Goal: Contribute content: Add original content to the website for others to see

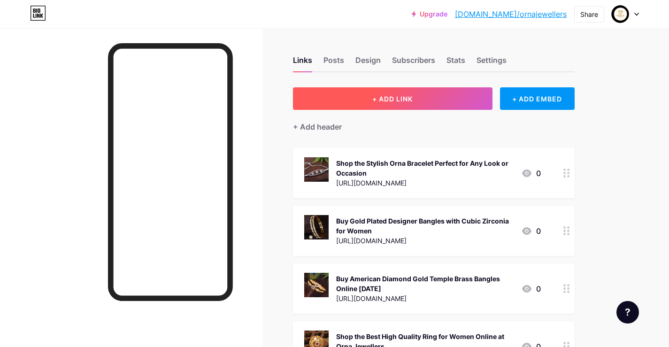
click at [400, 96] on span "+ ADD LINK" at bounding box center [392, 99] width 40 height 8
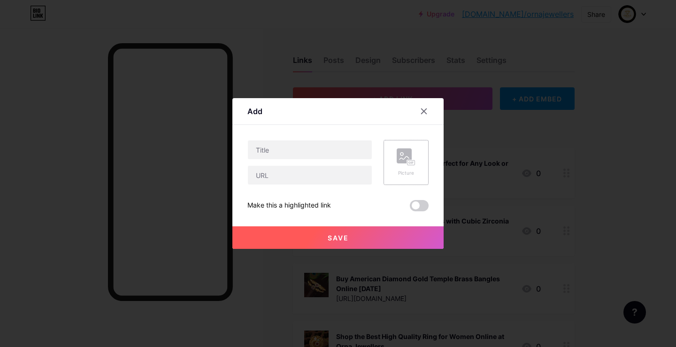
click at [414, 161] on rect at bounding box center [412, 163] width 8 height 5
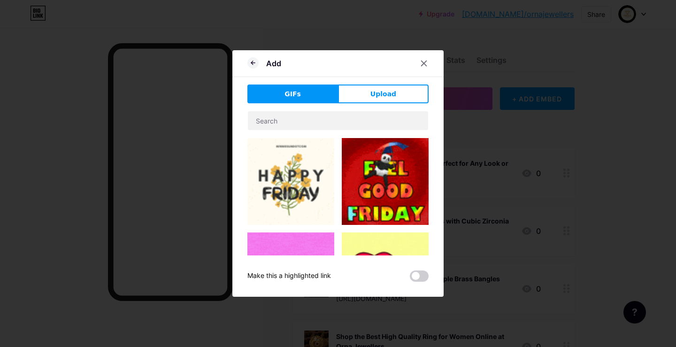
click at [378, 98] on span "Upload" at bounding box center [384, 94] width 26 height 10
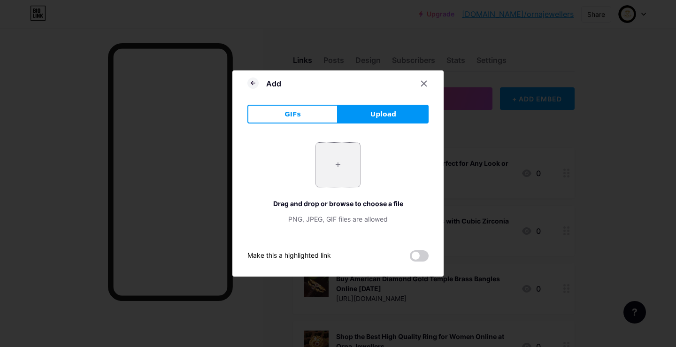
click at [347, 159] on input "file" at bounding box center [338, 165] width 44 height 44
type input "C:\fakepath\SGA-SNJN-E-106.jpg"
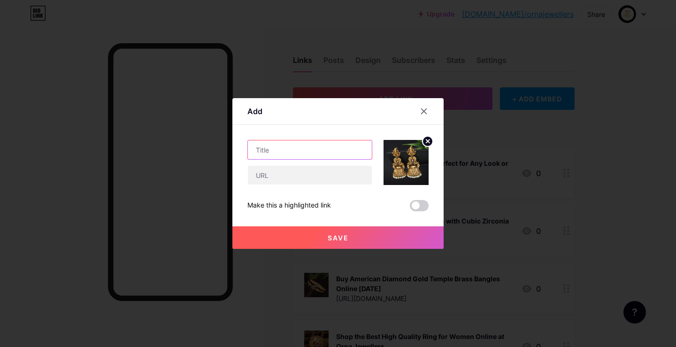
click at [278, 149] on input "text" at bounding box center [310, 149] width 124 height 19
paste input "Beautiful Jhumkas for Women for Every Occasion at Orna Jewellers"
type input "Beautiful Jhumkas for Women for Every Occasion at Orna Jewellers"
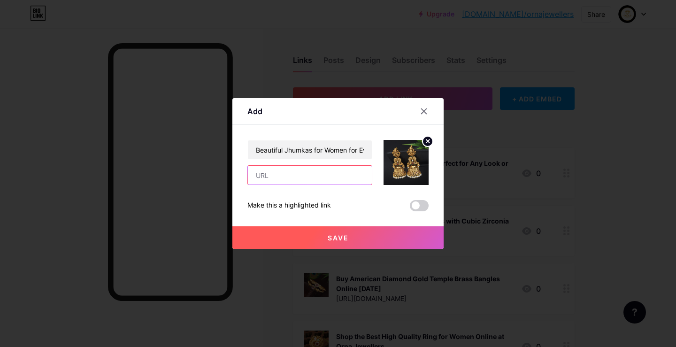
click at [284, 175] on input "text" at bounding box center [310, 175] width 124 height 19
paste input "[URL][DOMAIN_NAME]"
type input "[URL][DOMAIN_NAME]"
click at [314, 244] on button "Save" at bounding box center [337, 237] width 211 height 23
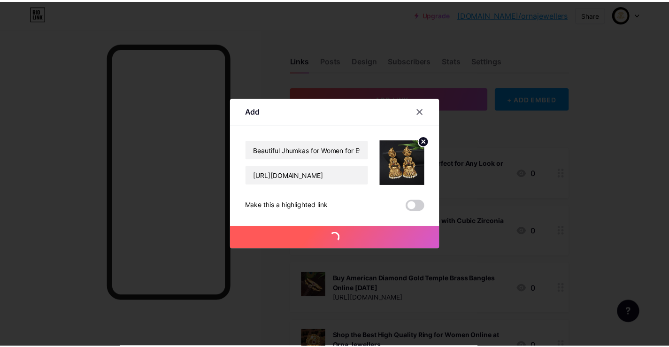
scroll to position [0, 0]
